Goal: Information Seeking & Learning: Learn about a topic

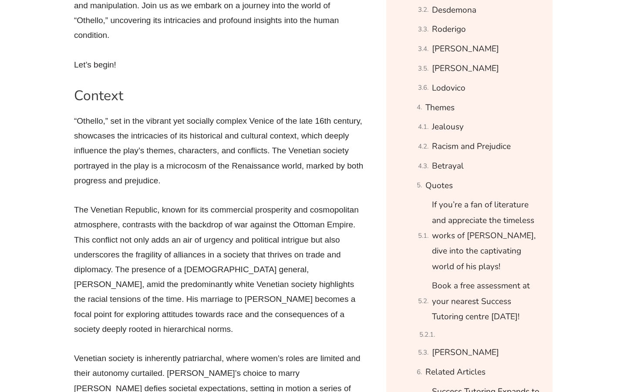
scroll to position [714, 0]
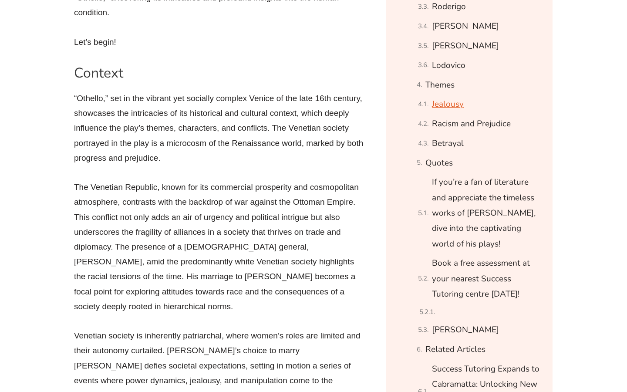
click at [449, 105] on link "Jealousy" at bounding box center [448, 104] width 32 height 15
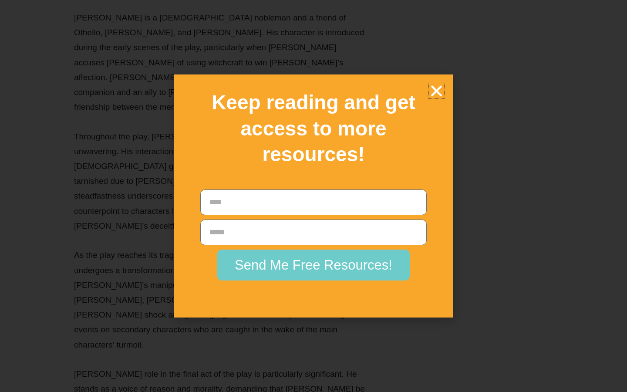
scroll to position [13940, 0]
click at [437, 91] on icon "Close" at bounding box center [436, 90] width 15 height 15
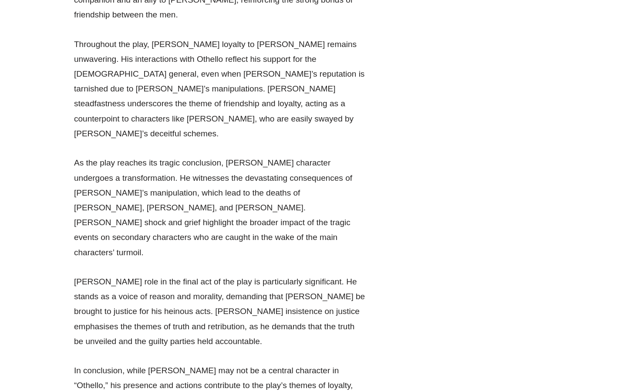
scroll to position [13986, 0]
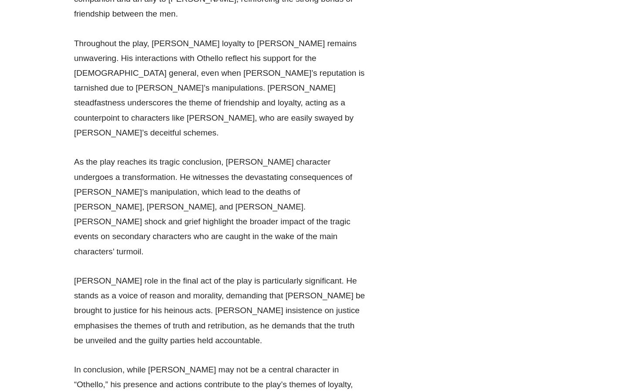
drag, startPoint x: 76, startPoint y: 120, endPoint x: 306, endPoint y: 137, distance: 230.9
copy p "This taps into Othello’s deepest fears and vulnerabilities, gradually transform…"
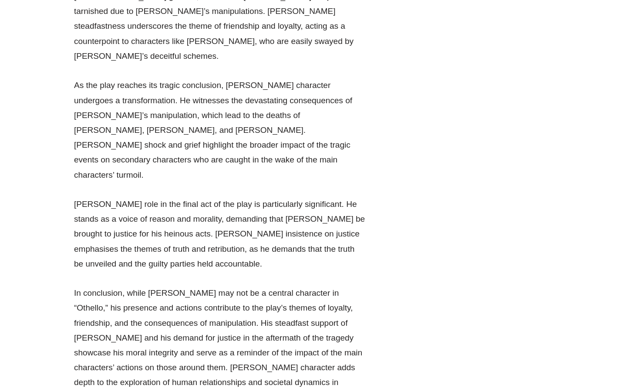
scroll to position [14065, 0]
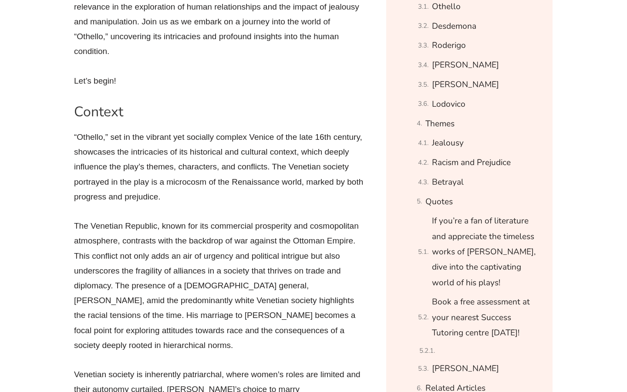
scroll to position [665, 0]
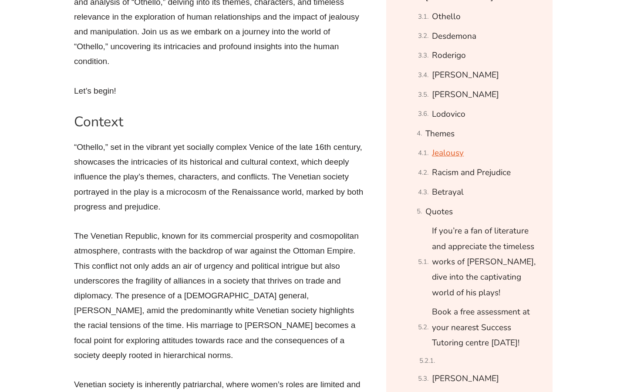
click at [442, 156] on link "Jealousy" at bounding box center [448, 152] width 32 height 15
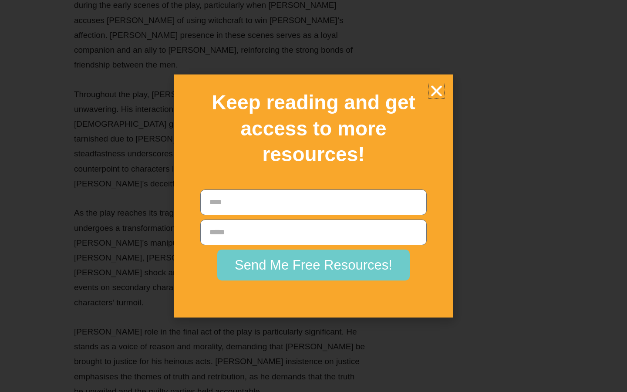
scroll to position [13940, 0]
click at [431, 96] on icon "Close" at bounding box center [436, 90] width 15 height 15
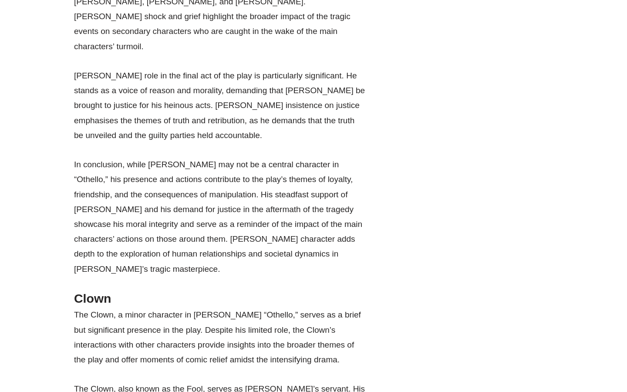
scroll to position [14195, 0]
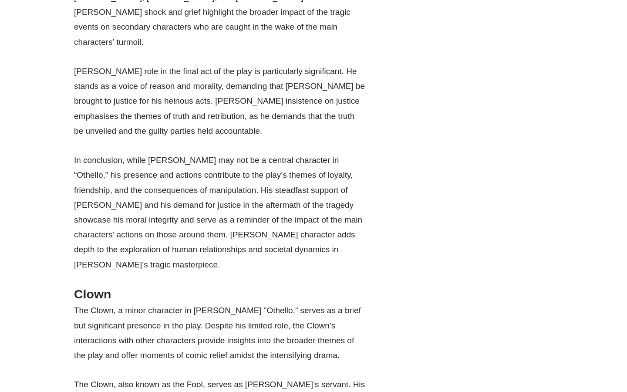
drag, startPoint x: 236, startPoint y: 73, endPoint x: 326, endPoint y: 87, distance: 90.8
drag, startPoint x: 232, startPoint y: 71, endPoint x: 277, endPoint y: 85, distance: 47.6
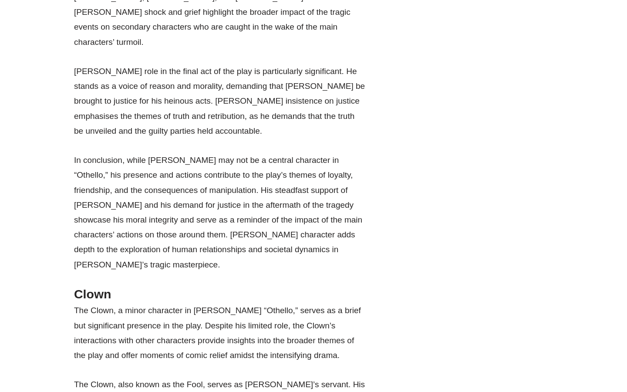
copy p "the power of jealousy to cloud judgment and distort reality."
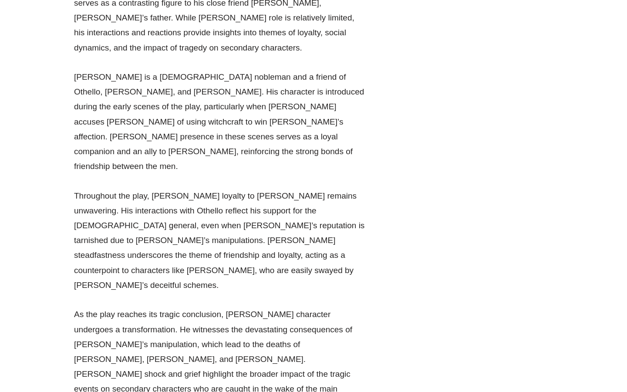
scroll to position [13838, 0]
